Goal: Task Accomplishment & Management: Complete application form

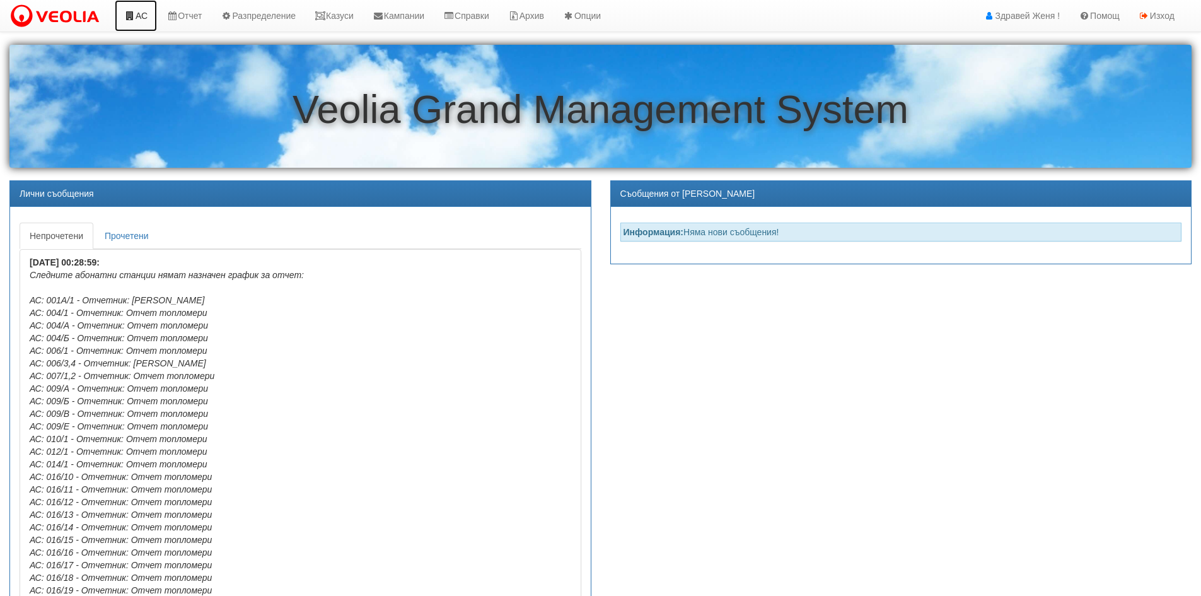
click at [117, 21] on link "АС" at bounding box center [136, 16] width 42 height 32
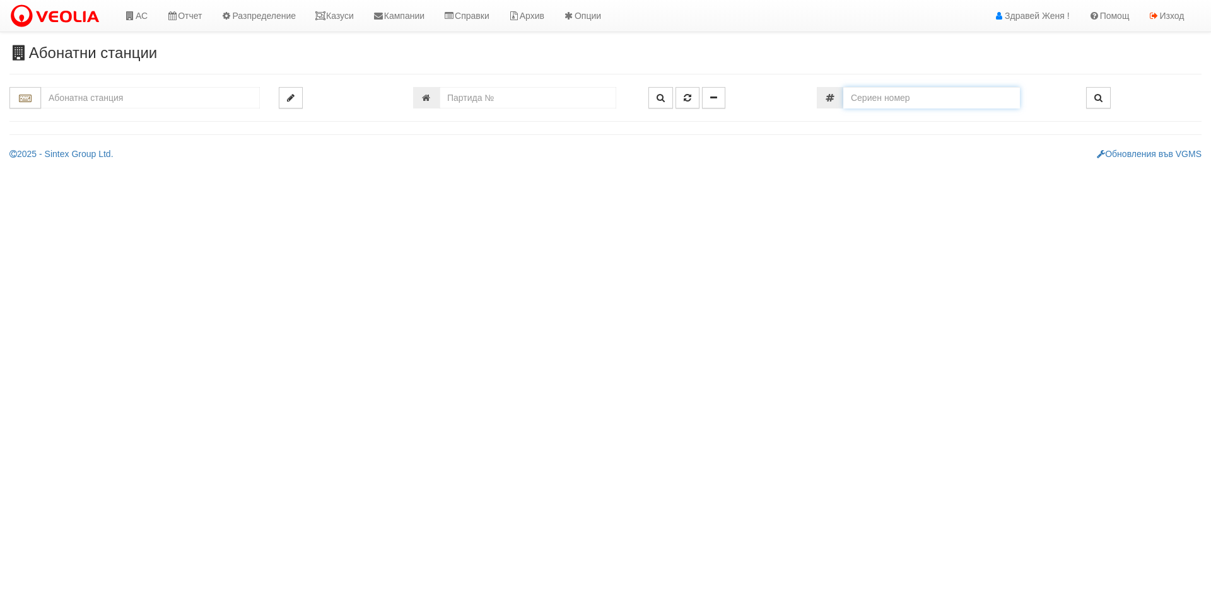
click at [940, 102] on input "number" at bounding box center [931, 97] width 177 height 21
type input "60241381"
click at [1096, 95] on icon "button" at bounding box center [1098, 97] width 8 height 9
type input "149/8 - "[PERSON_NAME] [GEOGRAPHIC_DATA] " ЕАД"
type input "7622"
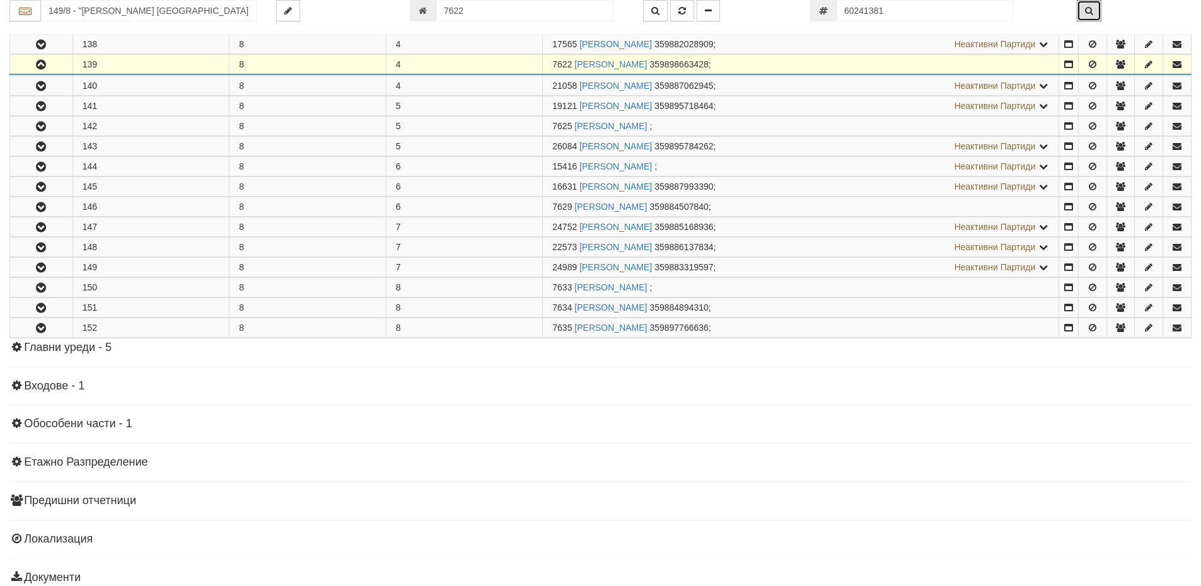
scroll to position [451, 0]
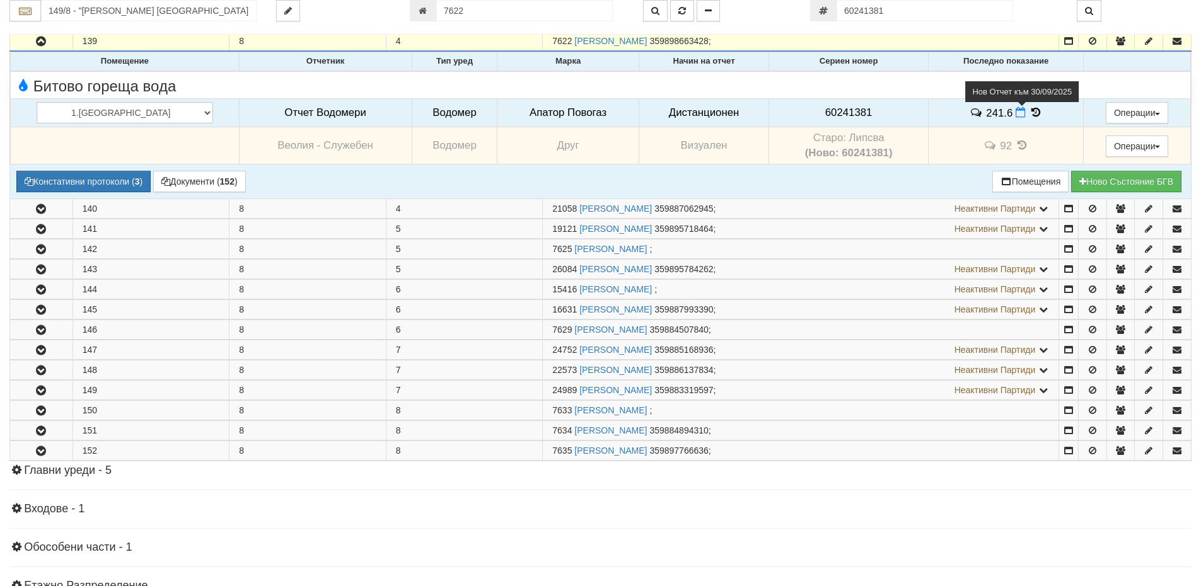
click at [1016, 116] on icon at bounding box center [1021, 112] width 10 height 11
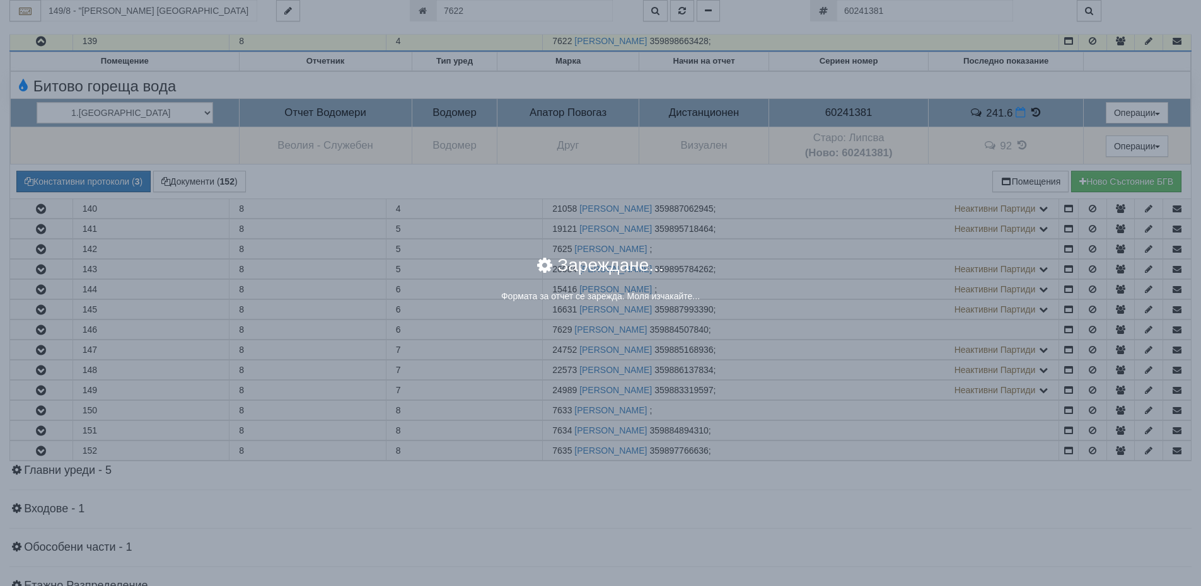
select select "8ac75930-9bfd-e511-80be-8d5a1dced85a"
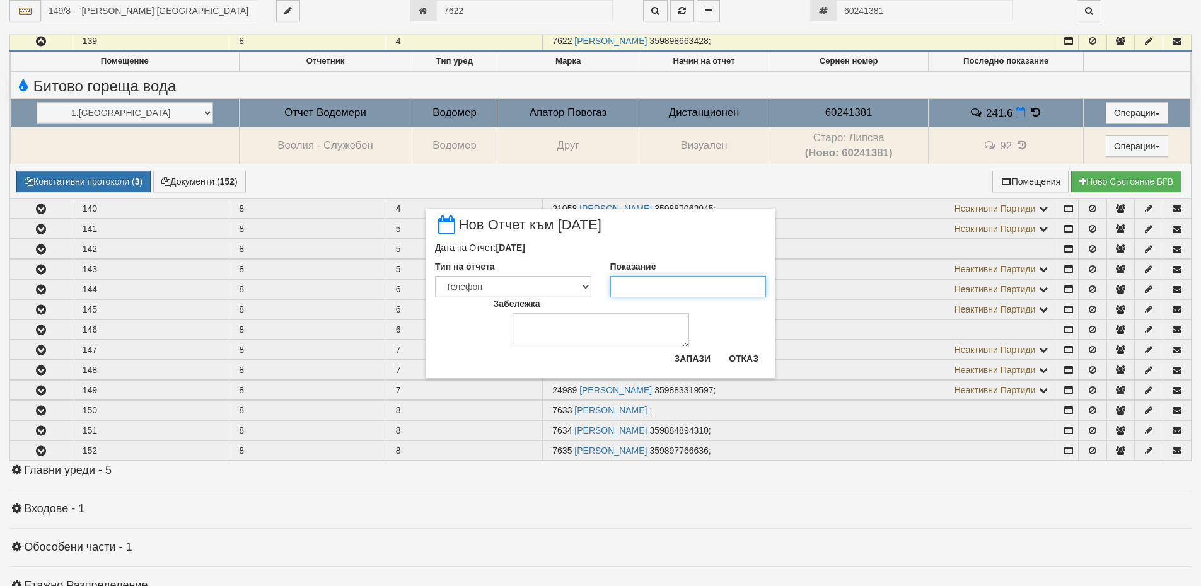
click at [628, 284] on input "Показание" at bounding box center [688, 286] width 156 height 21
click at [633, 289] on input "24278" at bounding box center [688, 286] width 156 height 21
type input "242.78"
click at [585, 330] on textarea "Забележка" at bounding box center [601, 330] width 177 height 34
type textarea "03,10,2025"
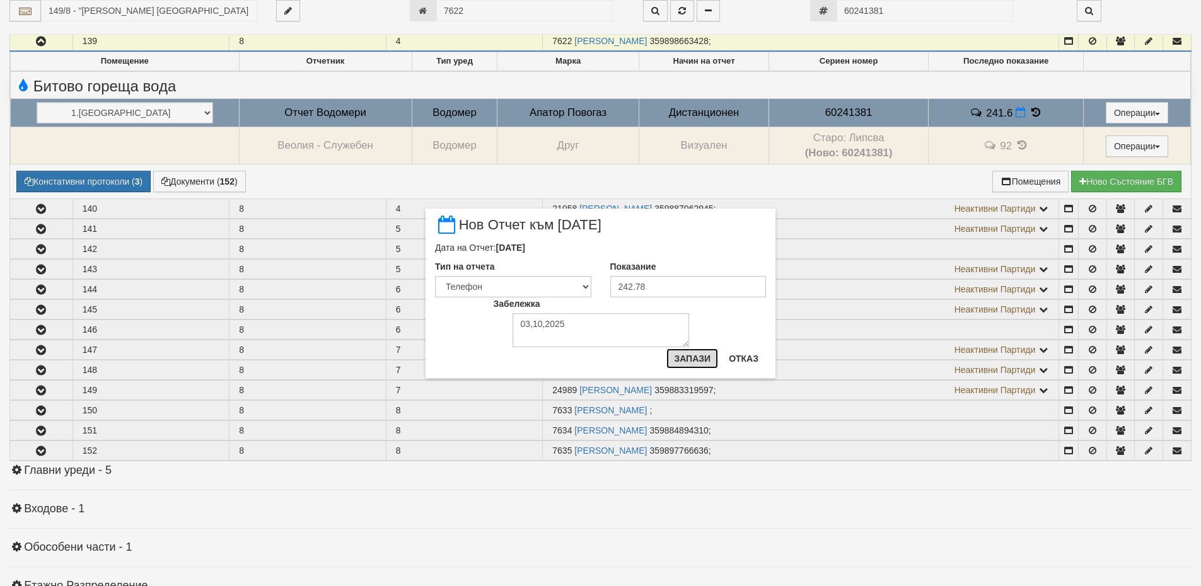
click at [701, 360] on button "Запази" at bounding box center [692, 359] width 52 height 20
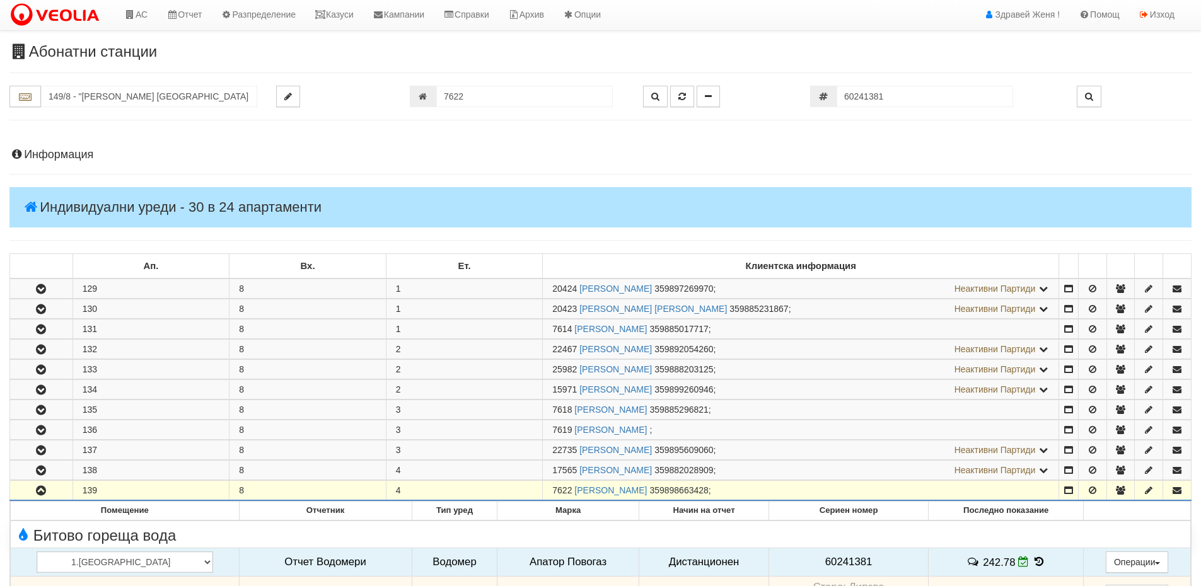
scroll to position [0, 0]
click at [352, 13] on link "Казуси" at bounding box center [334, 16] width 58 height 32
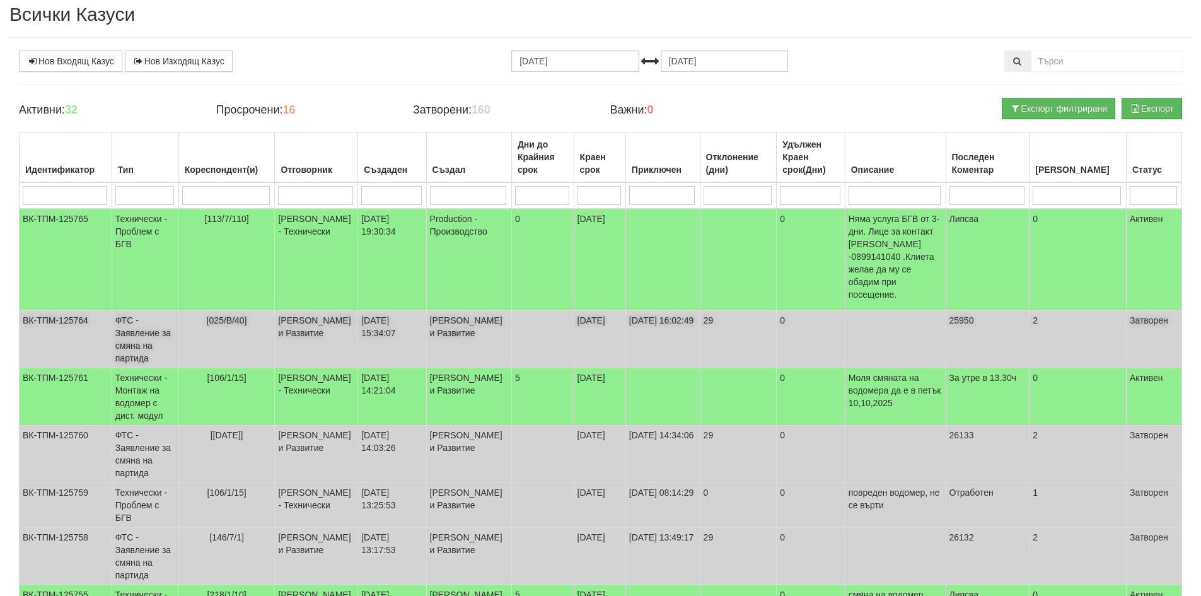
scroll to position [63, 0]
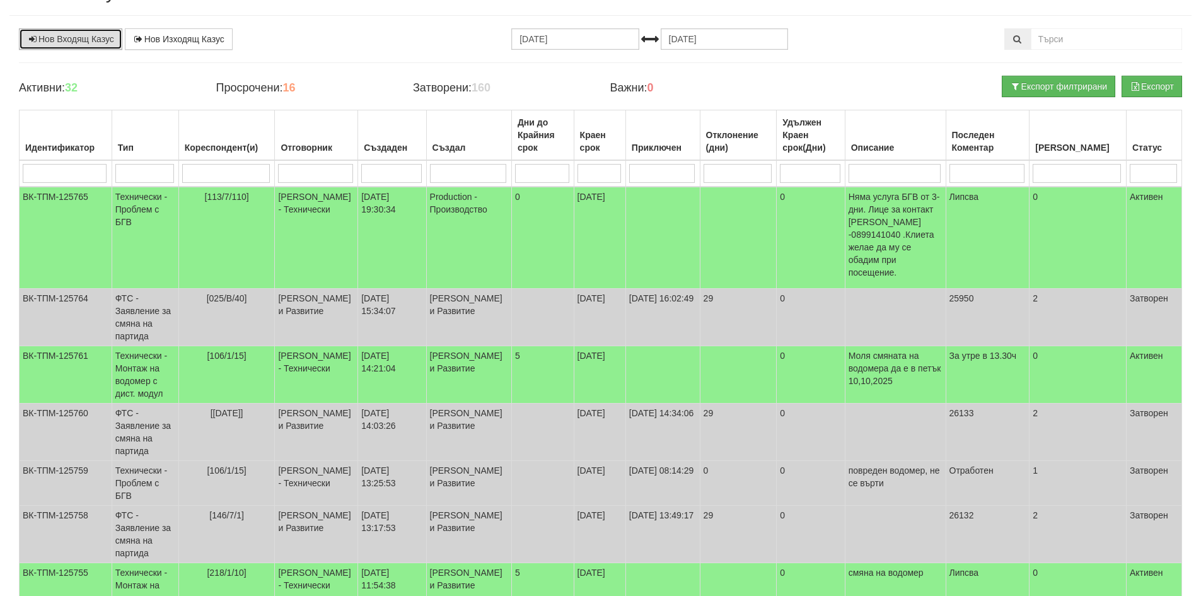
click at [101, 38] on link "Нов Входящ Казус" at bounding box center [70, 38] width 103 height 21
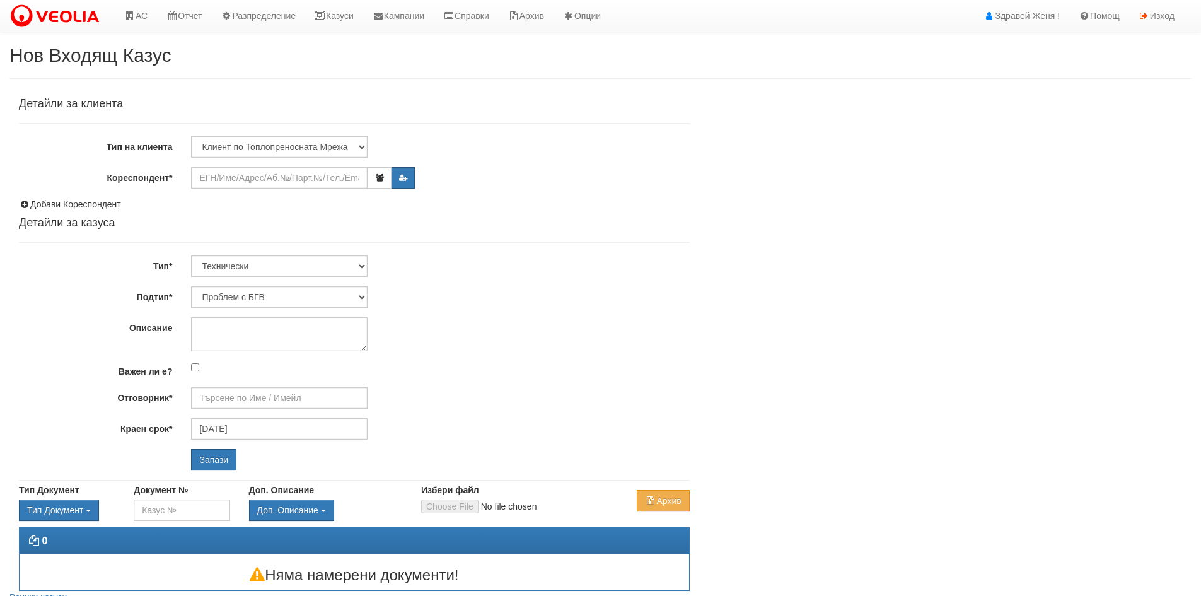
type input "[PERSON_NAME] - Технически"
click at [239, 185] on input "Кореспондент*" at bounding box center [279, 177] width 177 height 21
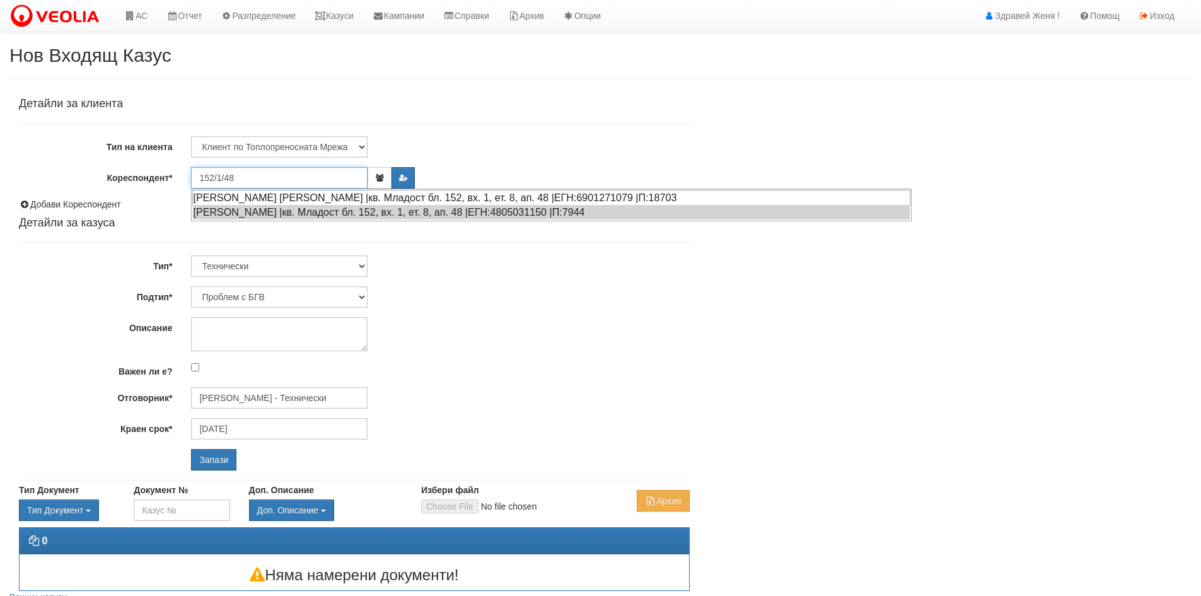
click at [334, 197] on div "ДИМИТРИЧКА МИХАЙЛОВА ТОДОРОВА |кв. Младост бл. 152, вх. 1, ет. 8, ап. 48 |ЕГН:6…" at bounding box center [551, 198] width 718 height 16
type input "[PERSON_NAME]"
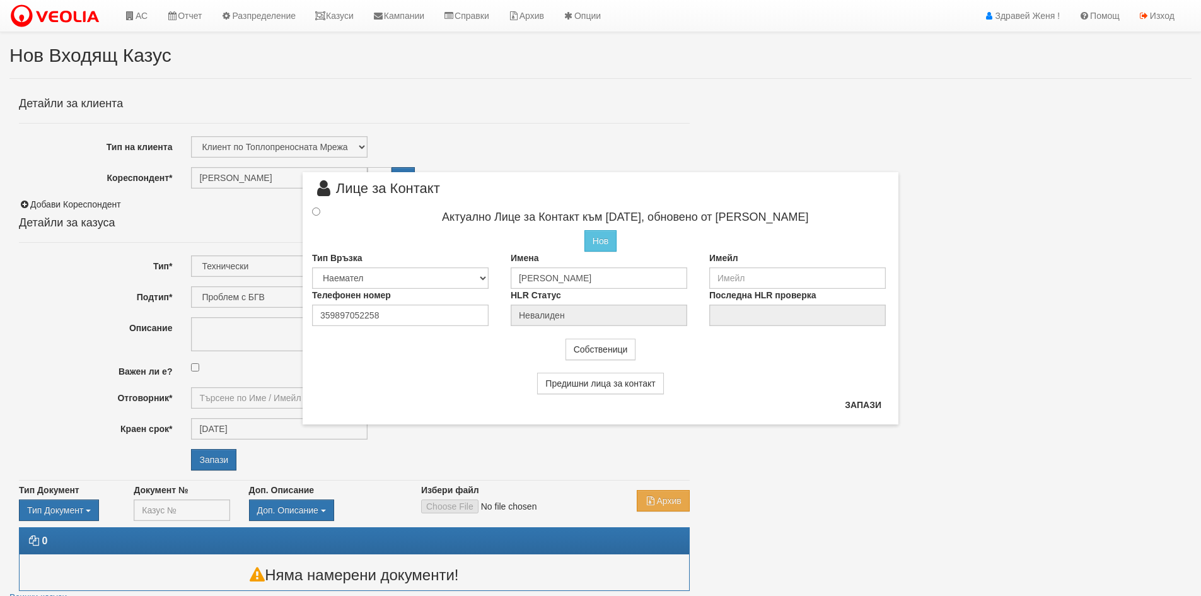
type input "[PERSON_NAME] - Технически"
click at [262, 215] on div "× Лице за Контакт Актуално Лице за Контакт към 08/11/2021, обновено от Стефка К…" at bounding box center [601, 212] width 738 height 424
click at [315, 208] on input "radio" at bounding box center [316, 211] width 8 height 8
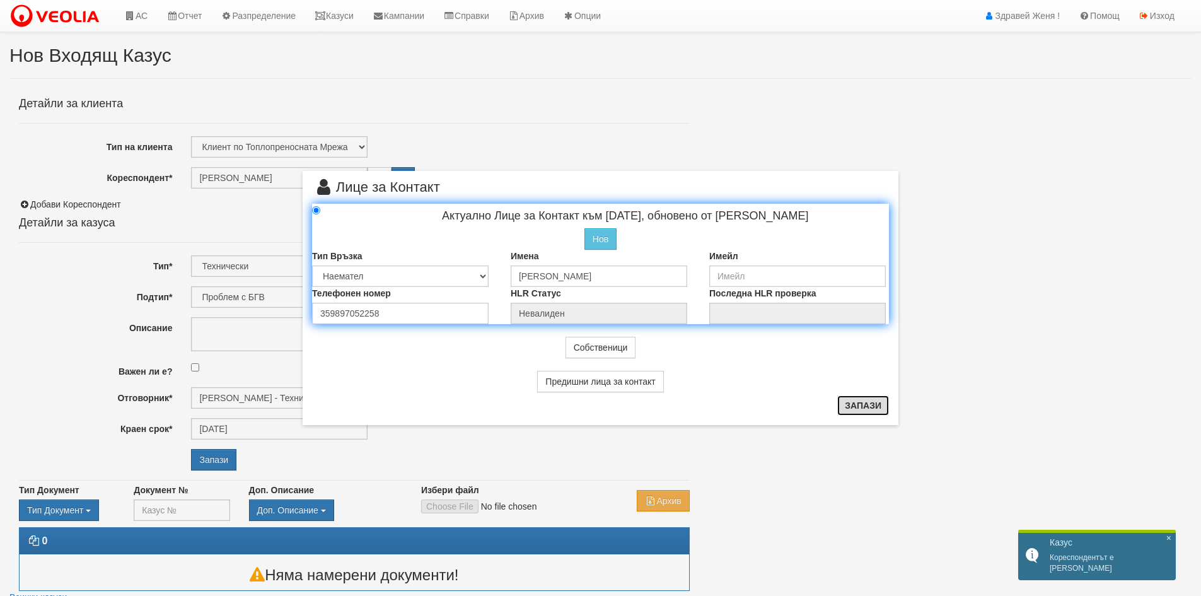
click at [852, 407] on button "Запази" at bounding box center [863, 405] width 52 height 20
radio input "true"
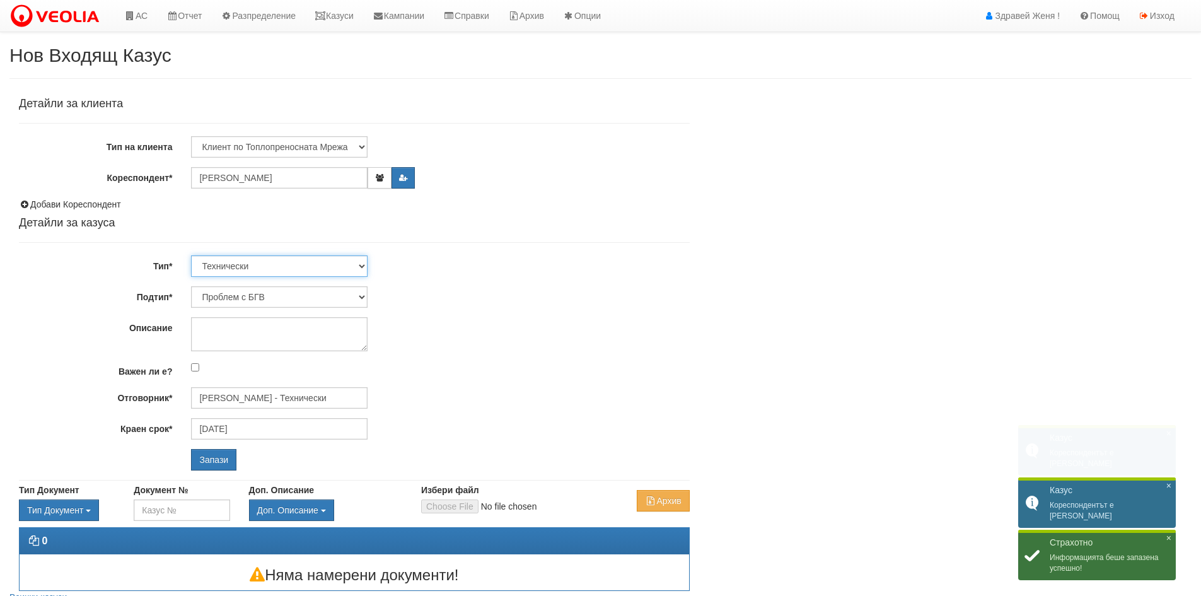
click at [359, 264] on select "Технически ФТС Търговски Административен Производствен Експлоатационен Финансов…" at bounding box center [279, 265] width 177 height 21
select select "1"
click at [191, 255] on select "Технически ФТС Търговски Административен Производствен Експлоатационен Финансов…" at bounding box center [279, 265] width 177 height 21
type input "02/11/2025"
type input "[PERSON_NAME] и Развитие"
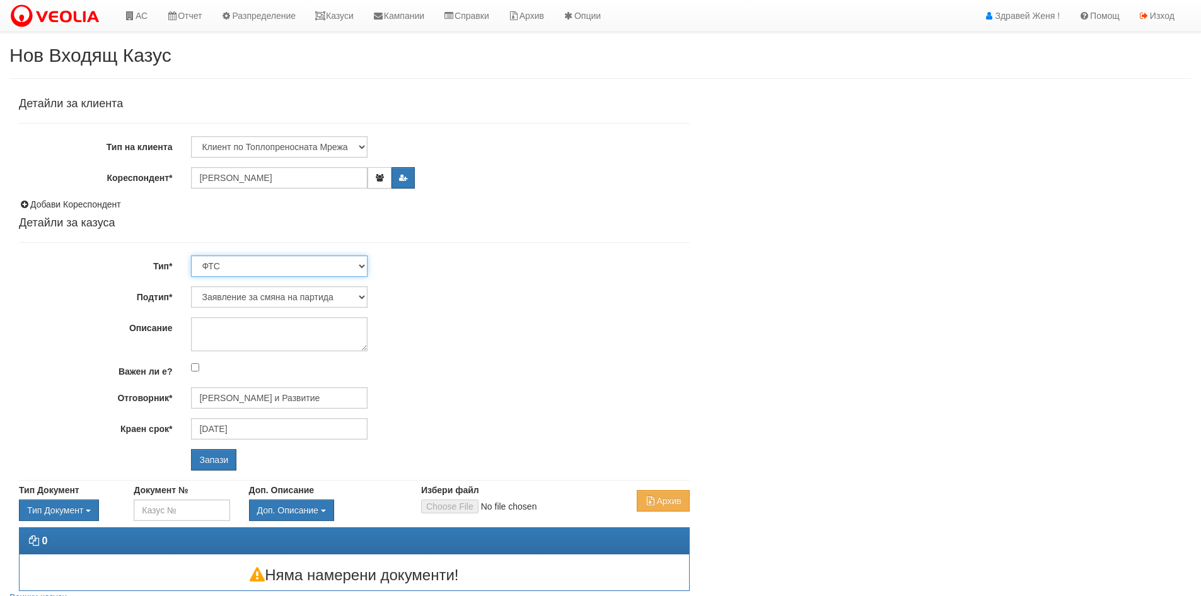
click at [362, 267] on select "Технически ФТС Търговски Административен Производствен Експлоатационен Финансов…" at bounding box center [279, 265] width 177 height 21
select select "0"
click at [191, 255] on select "Технически ФТС Търговски Административен Производствен Експлоатационен Финансов…" at bounding box center [279, 265] width 177 height 21
type input "[DATE]"
type input "[PERSON_NAME] - Технически"
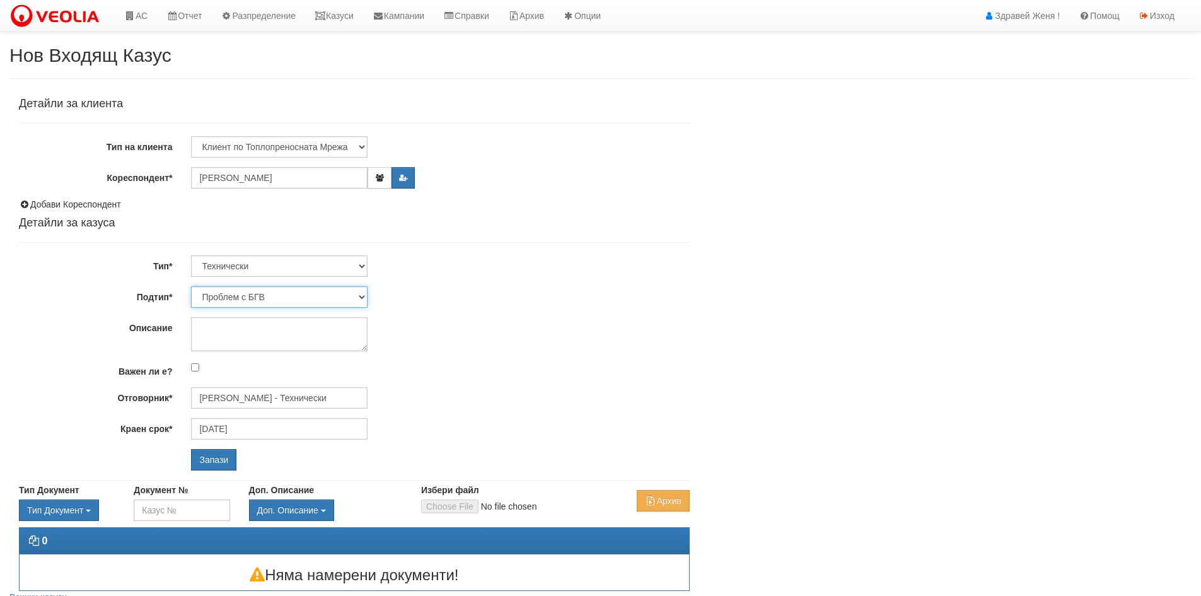
click at [361, 300] on select "Проблем с БГВ Теч ВОИ Теч БГВ Теч в АС Теч от водомер Проблем в АС Интервенция …" at bounding box center [279, 296] width 177 height 21
select select "Монтаж на водомер с дист. модул"
click at [191, 286] on select "Проблем с БГВ Теч ВОИ Теч БГВ Теч в АС Теч от водомер Проблем в АС Интервенция …" at bounding box center [279, 296] width 177 height 21
type input "[DATE]"
type input "[PERSON_NAME] - Технически"
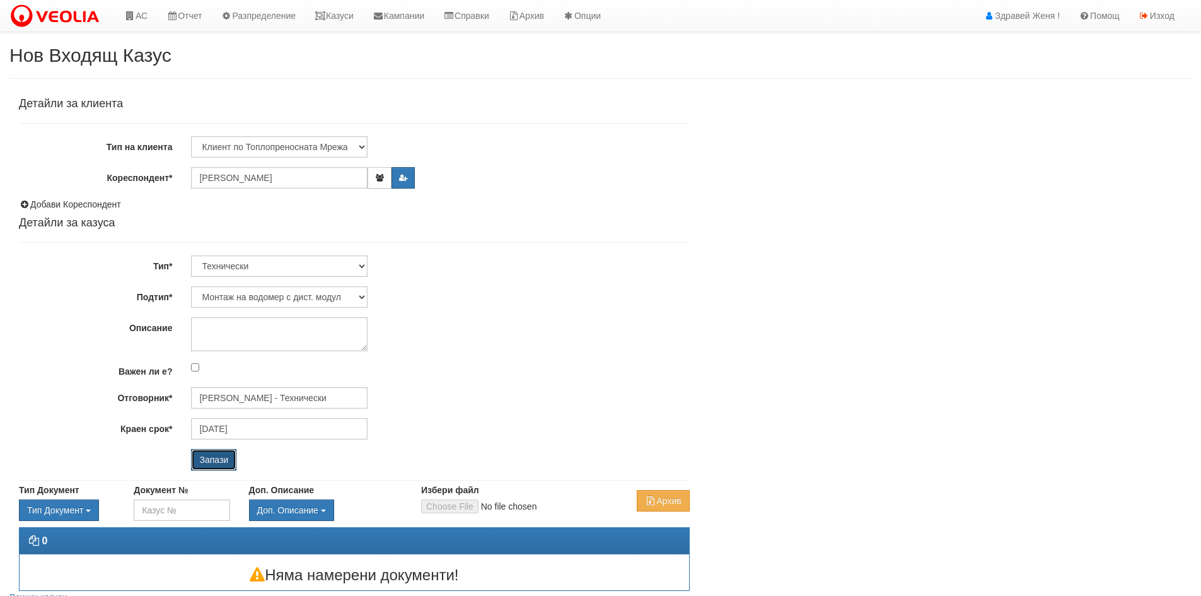
click at [224, 459] on input "Запази" at bounding box center [213, 459] width 45 height 21
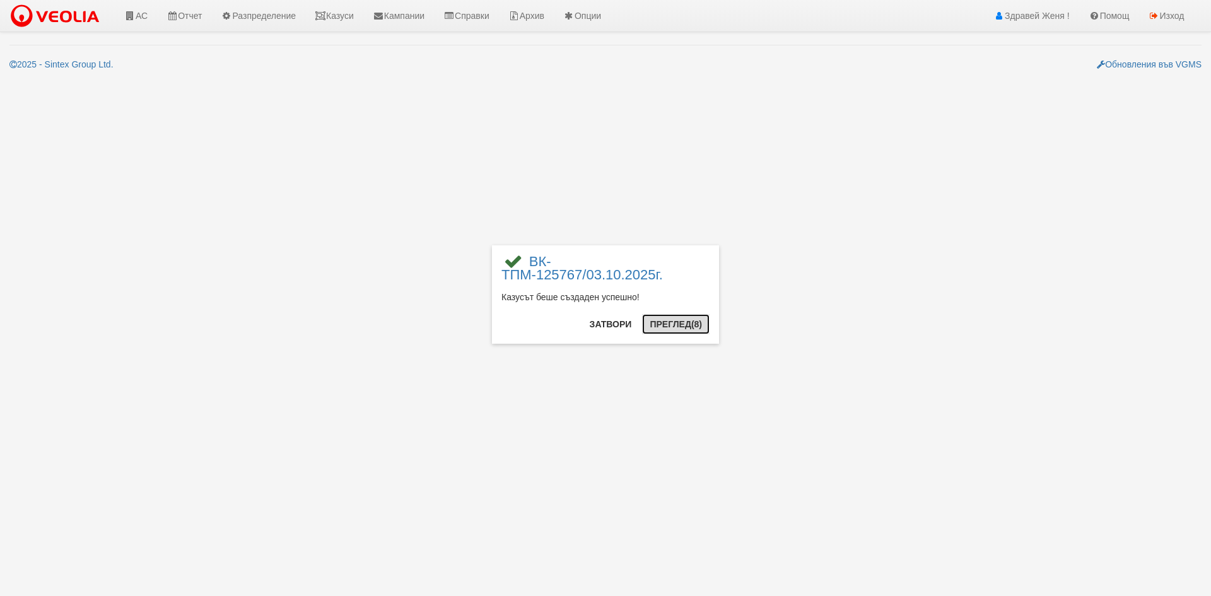
click at [682, 330] on button "Преглед (8)" at bounding box center [675, 324] width 67 height 20
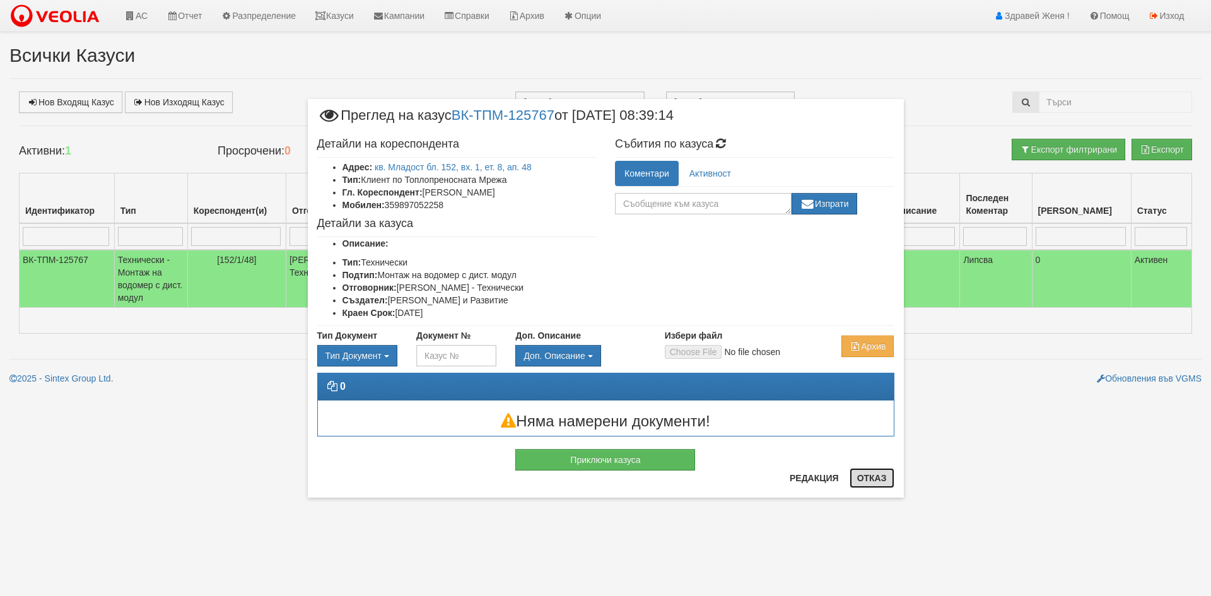
click at [864, 480] on button "Отказ" at bounding box center [871, 478] width 45 height 20
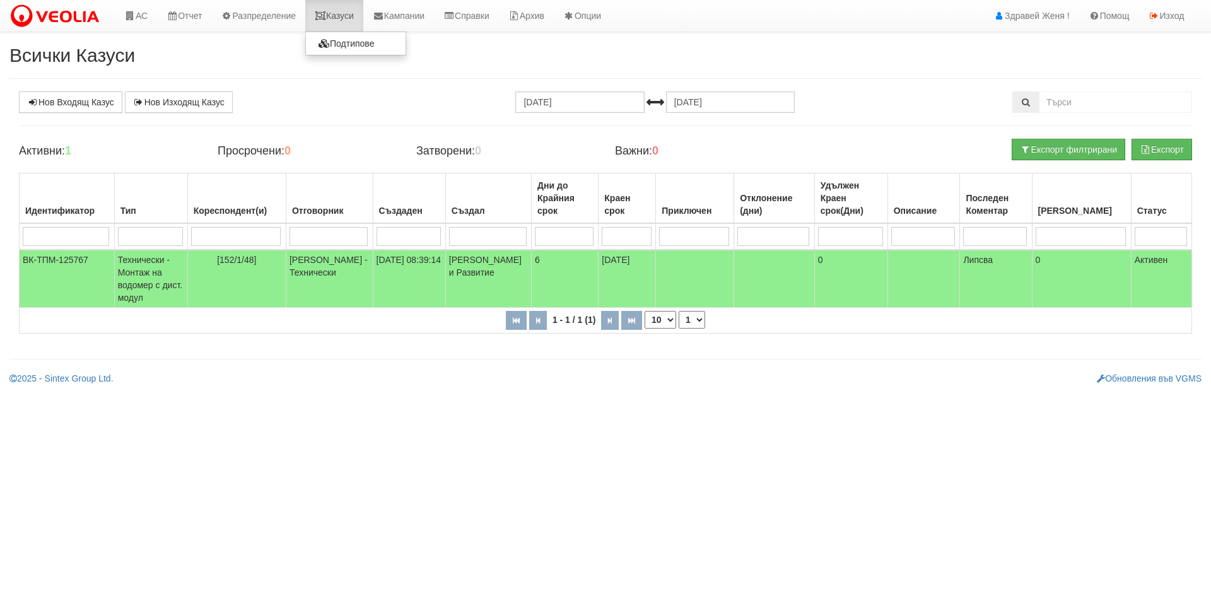
click at [325, 18] on icon at bounding box center [320, 15] width 11 height 9
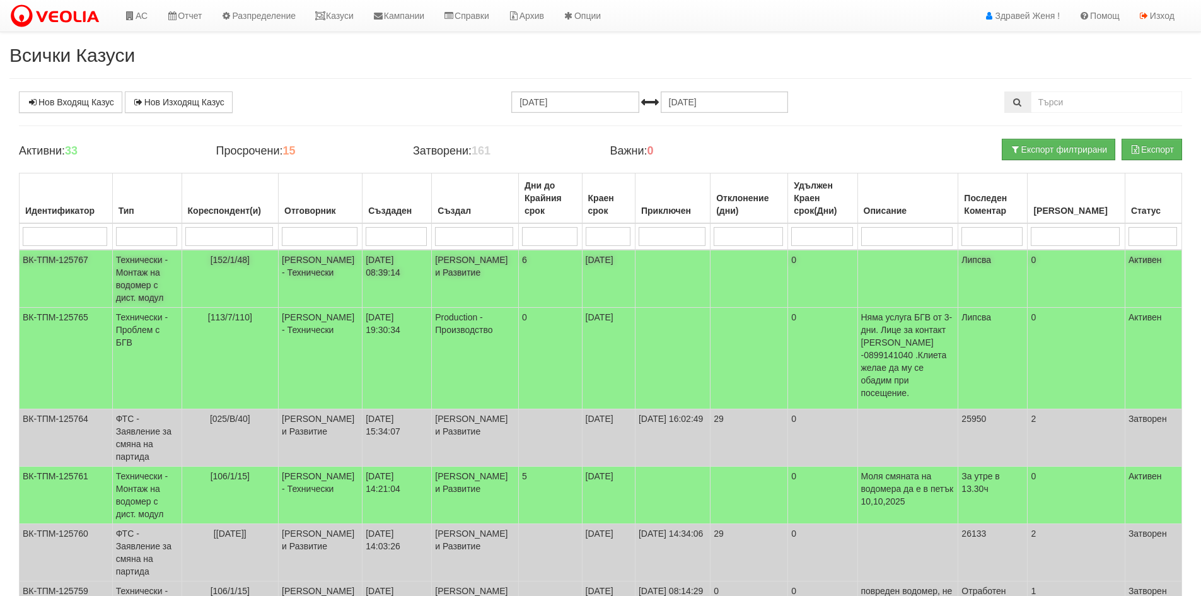
click at [173, 262] on td "Технически - Монтаж на водомер с дист. модул" at bounding box center [146, 279] width 69 height 58
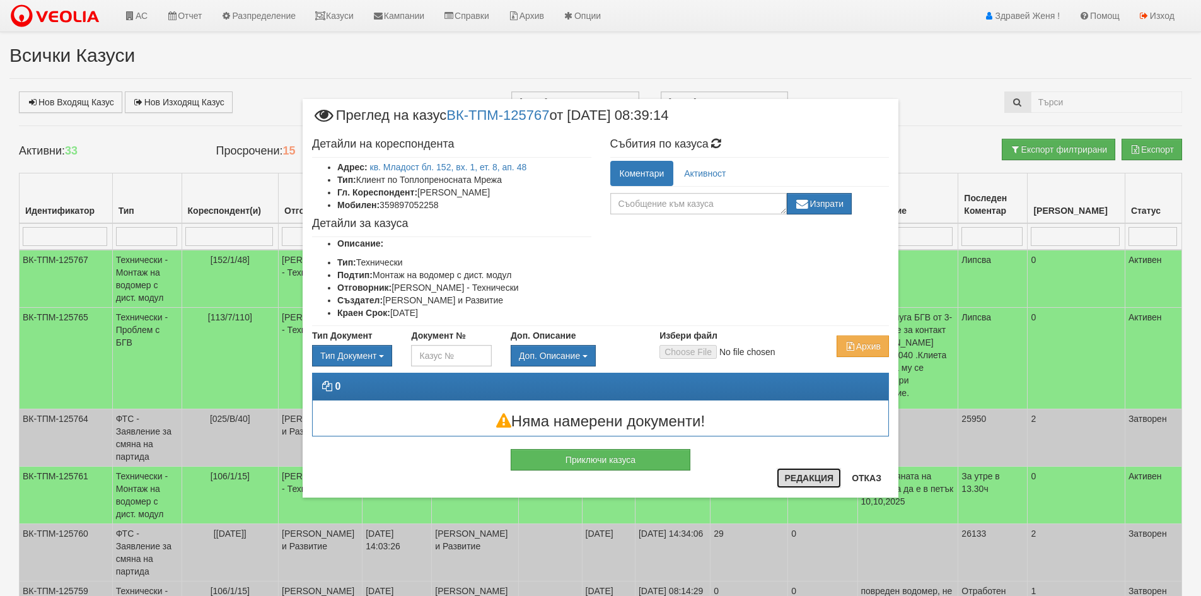
click at [817, 474] on button "Редакция" at bounding box center [809, 478] width 64 height 20
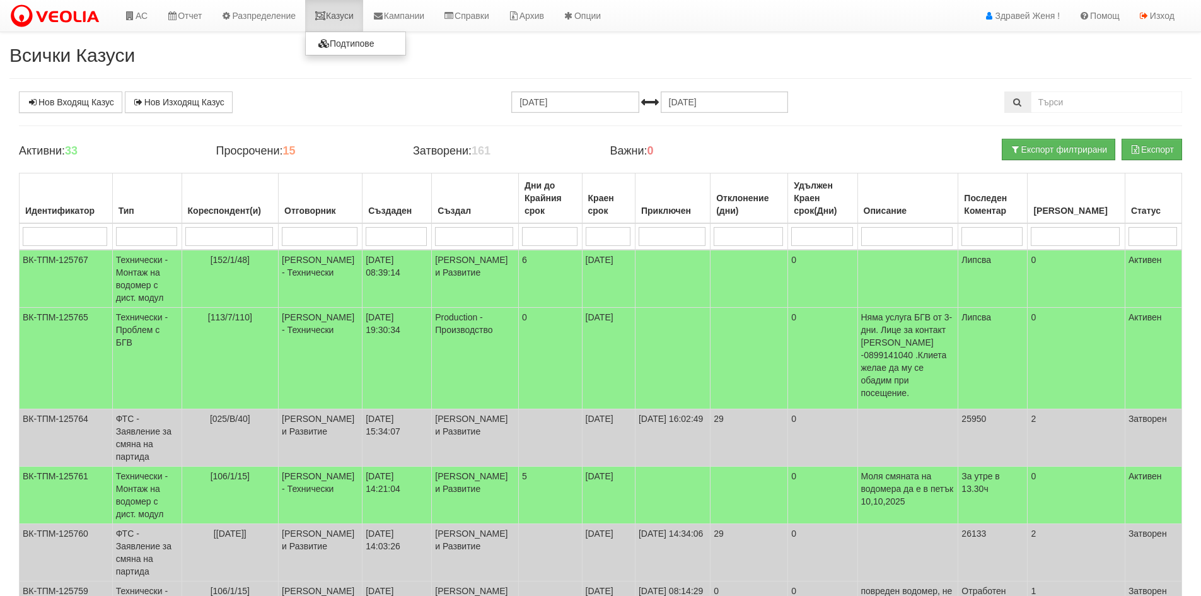
click at [347, 18] on link "Казуси" at bounding box center [334, 16] width 58 height 32
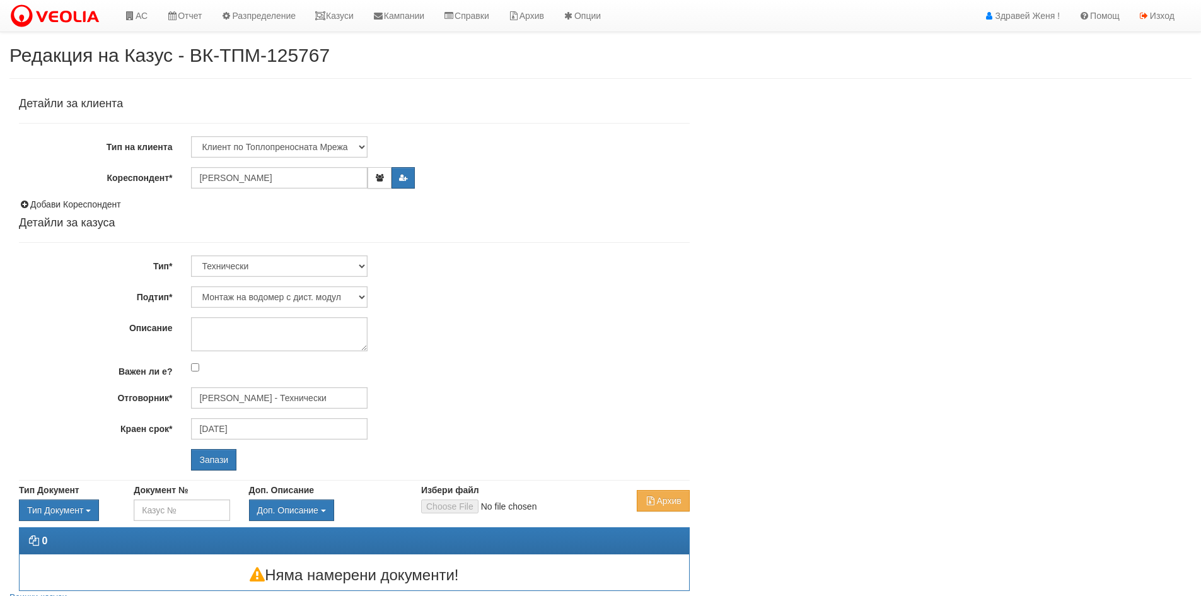
select select "Монтаж на водомер с дист. модул"
click at [286, 401] on input "[PERSON_NAME] - Технически" at bounding box center [279, 397] width 177 height 21
click at [285, 415] on div "[PERSON_NAME] - Технически" at bounding box center [551, 418] width 718 height 16
type input "[PERSON_NAME] - Технически"
click at [194, 468] on input "Запази" at bounding box center [213, 459] width 45 height 21
